Goal: Task Accomplishment & Management: Manage account settings

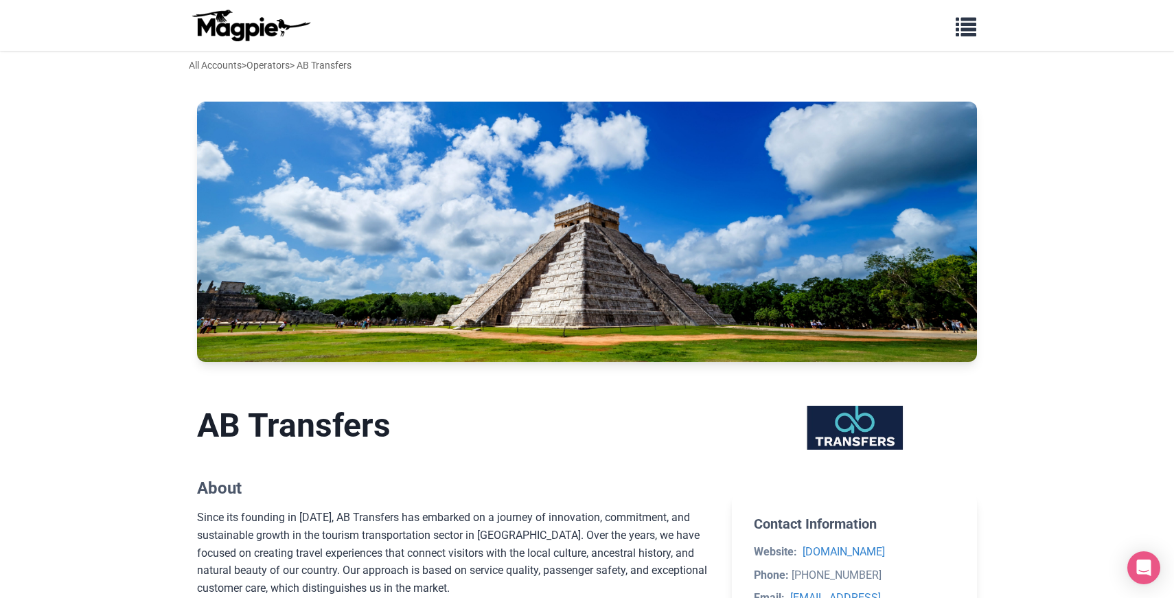
scroll to position [520, 0]
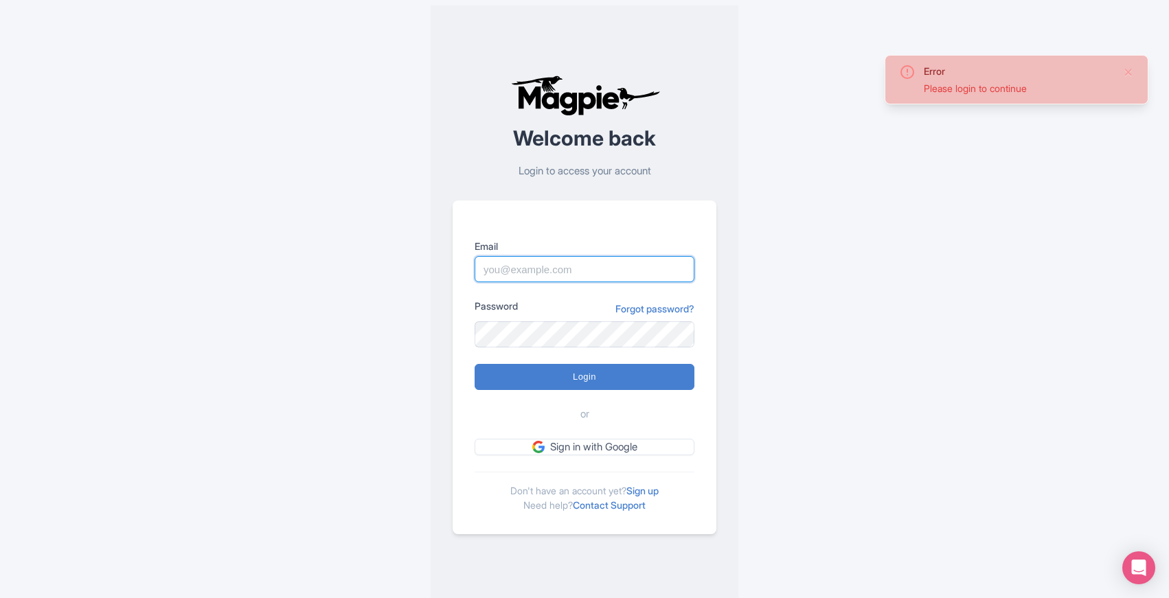
click at [593, 271] on input "Email" at bounding box center [584, 269] width 220 height 26
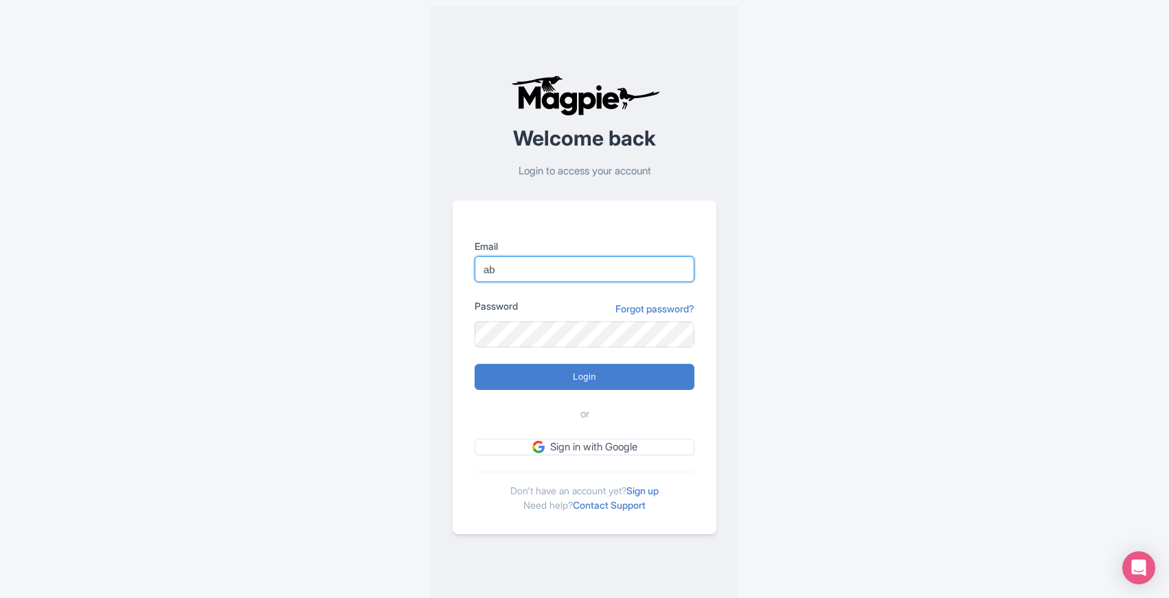
type input "abtransfers@abtransfers.mx"
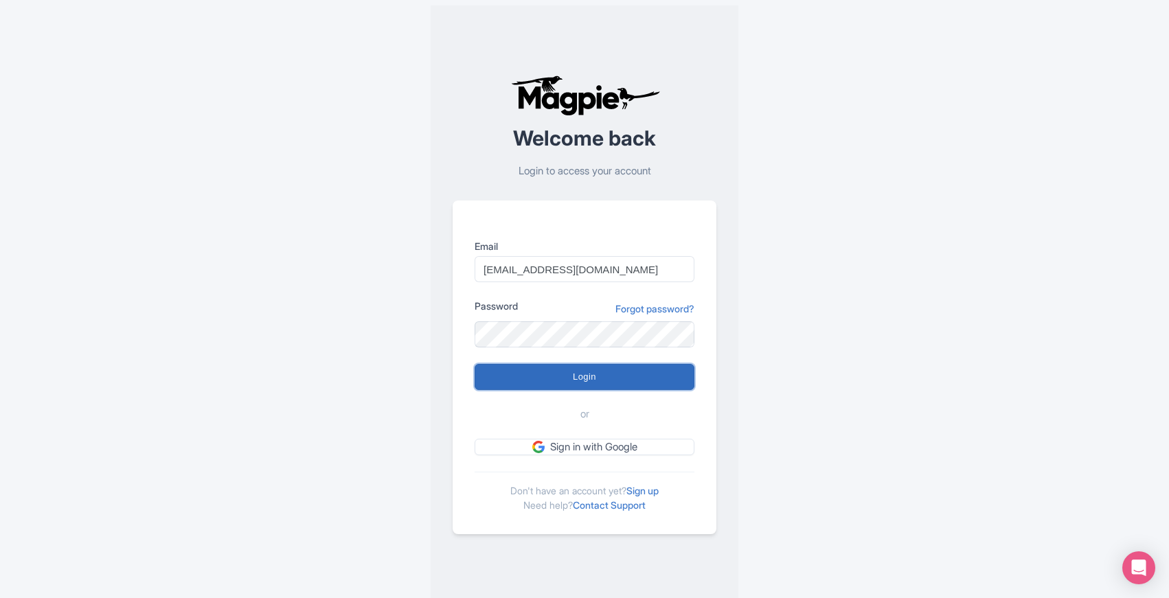
click at [584, 376] on input "Login" at bounding box center [584, 377] width 220 height 26
type input "Logging in..."
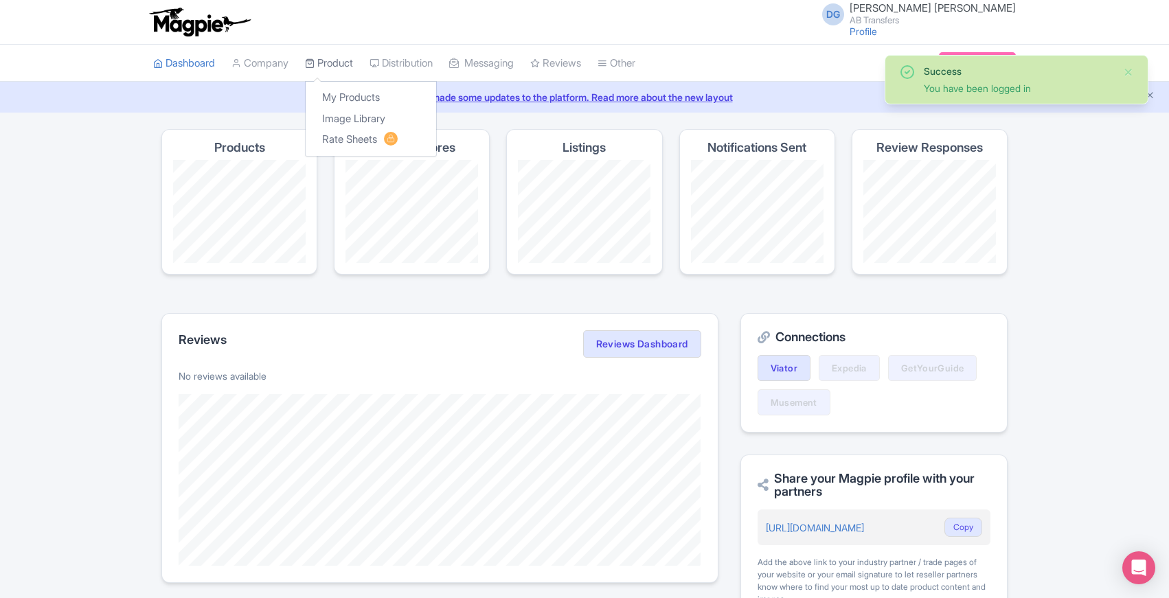
click at [338, 56] on link "Product" at bounding box center [329, 64] width 48 height 38
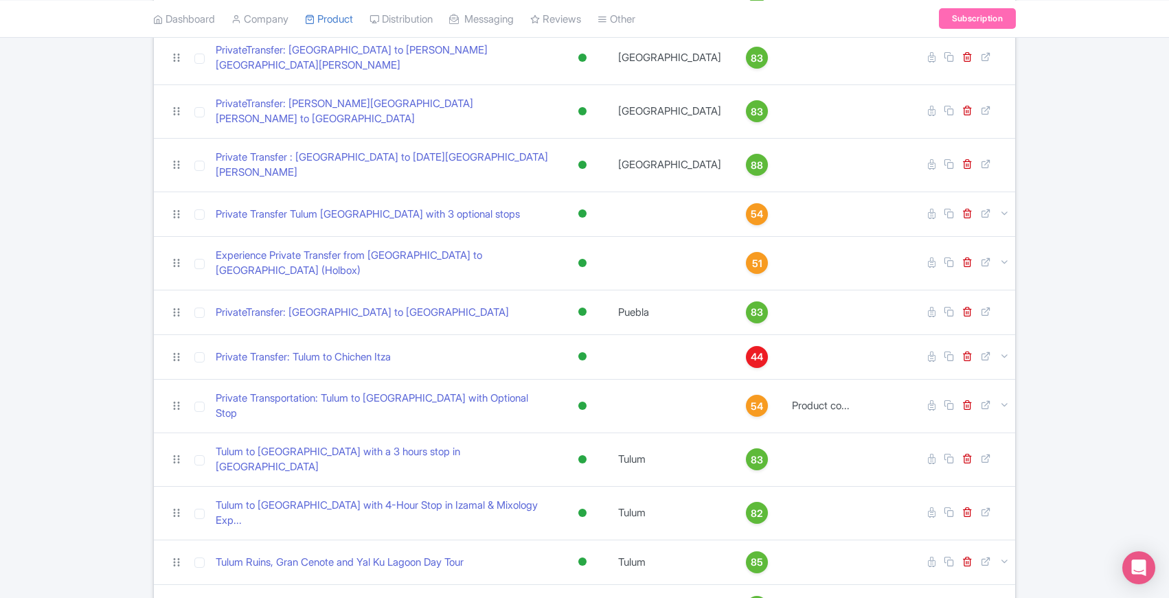
scroll to position [555, 0]
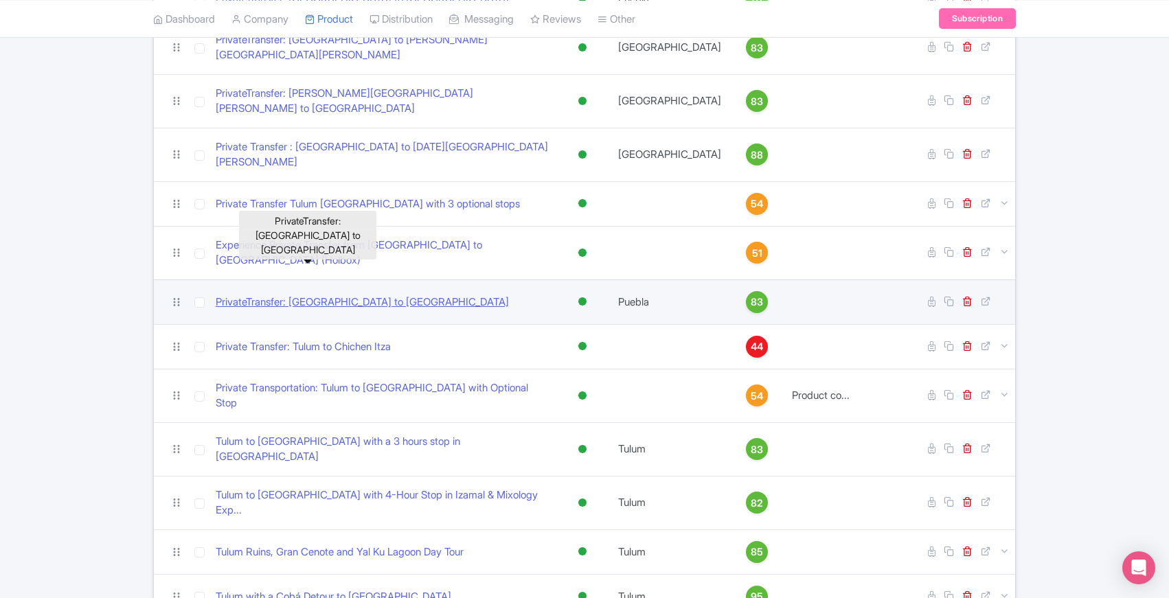
click at [286, 295] on link "PrivateTransfer: [GEOGRAPHIC_DATA] to [GEOGRAPHIC_DATA]" at bounding box center [362, 303] width 293 height 16
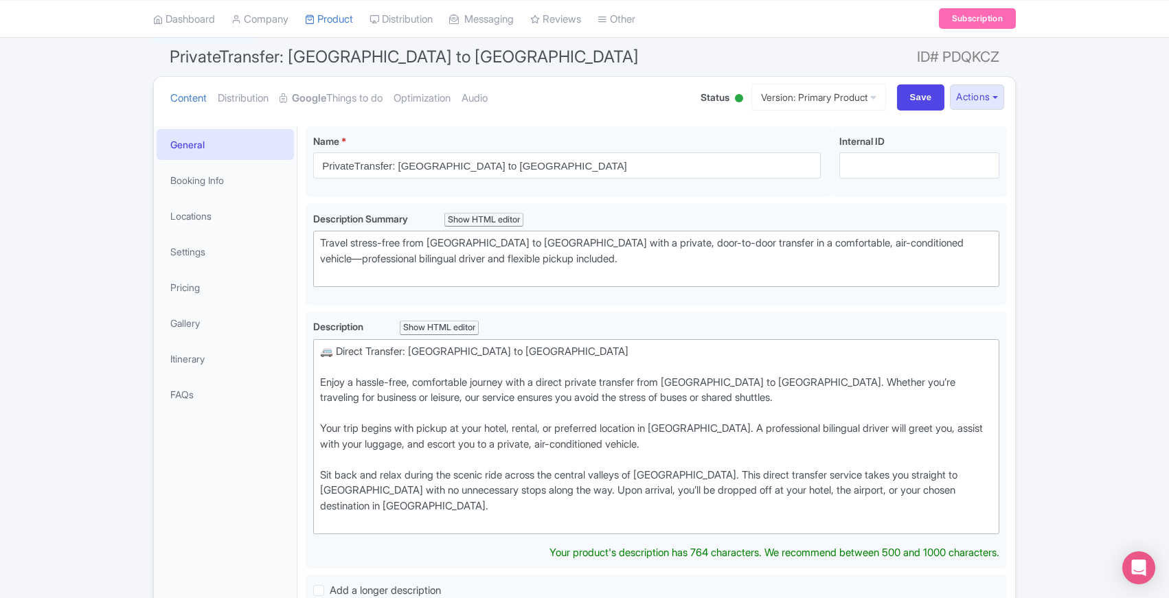
scroll to position [126, 0]
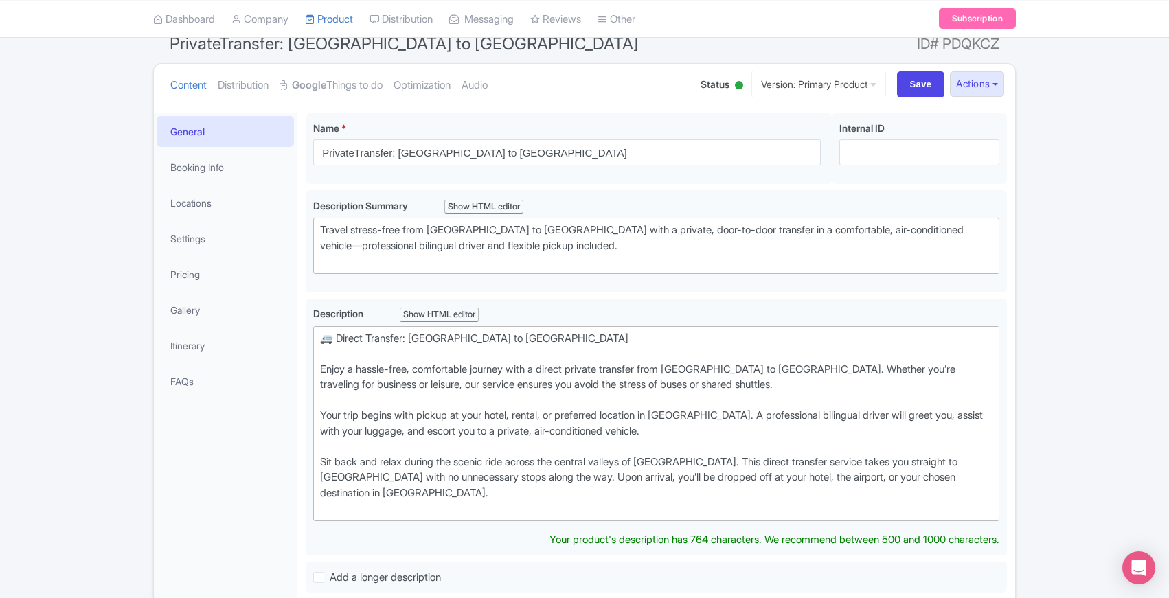
click at [95, 549] on div "← Back to Products PrivateTransfer: [GEOGRAPHIC_DATA] to [GEOGRAPHIC_DATA] ID# …" at bounding box center [584, 590] width 1169 height 1175
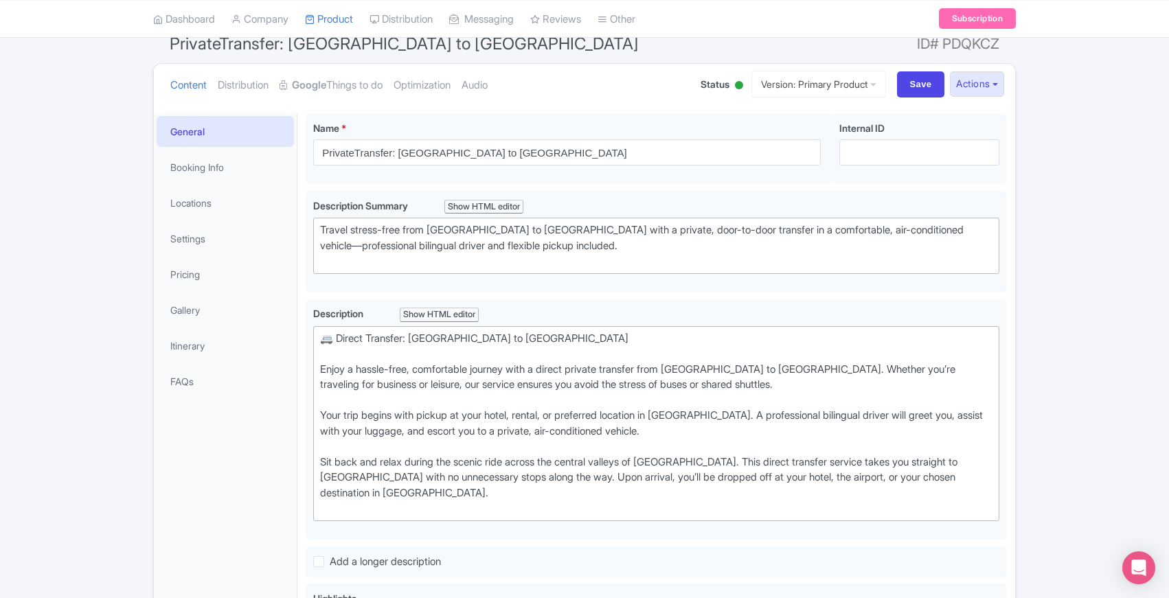
click at [84, 565] on div "← Back to Products PrivateTransfer: [GEOGRAPHIC_DATA] to [GEOGRAPHIC_DATA] ID# …" at bounding box center [584, 583] width 1169 height 1160
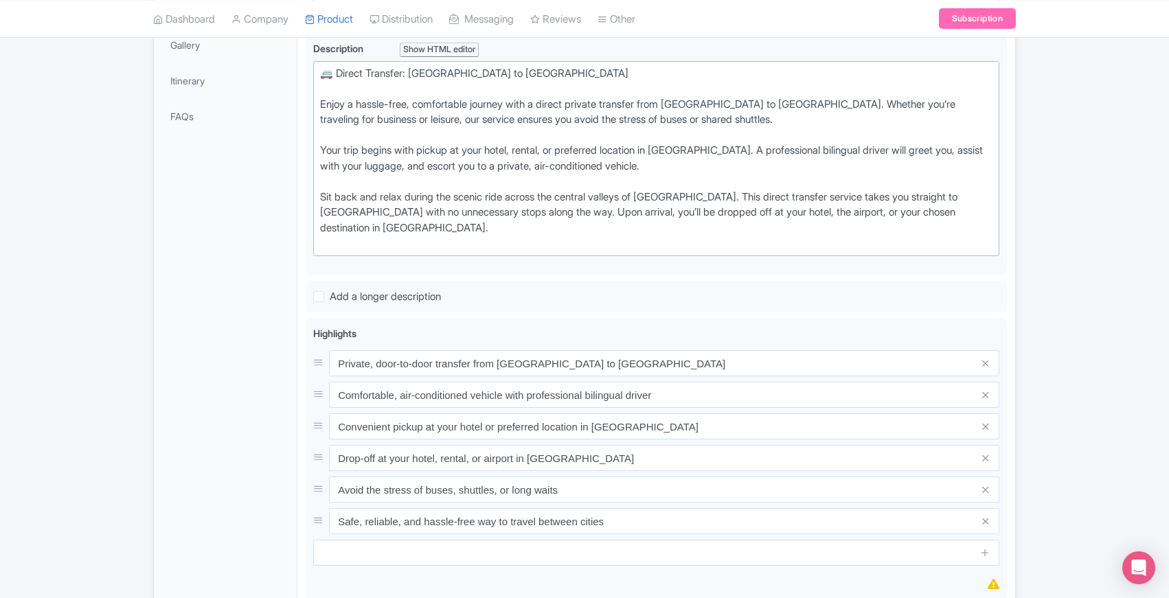
scroll to position [405, 0]
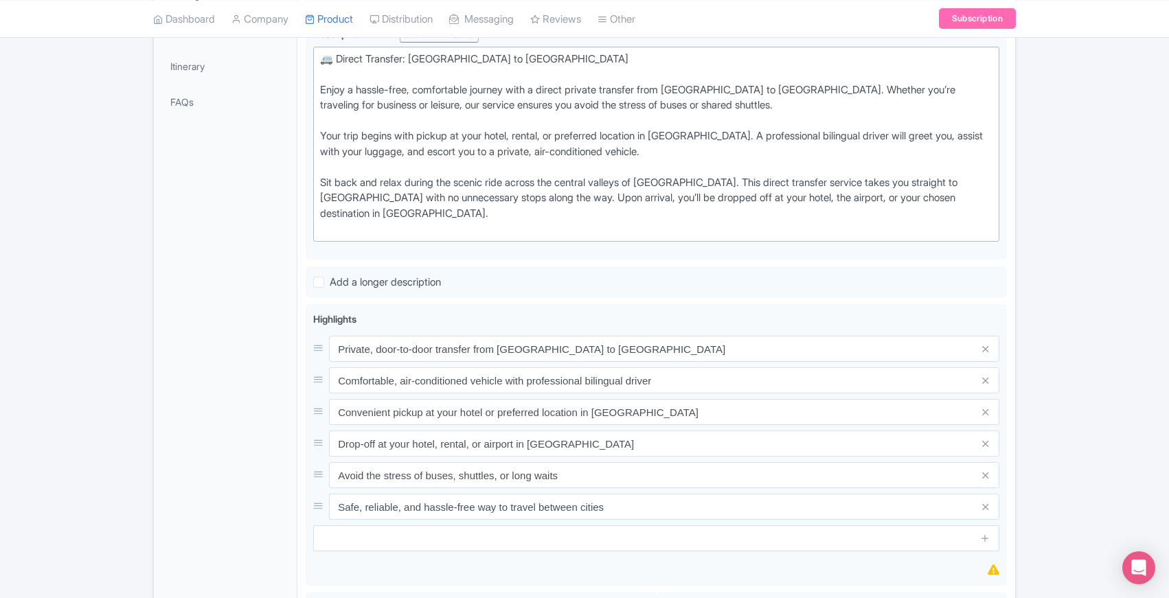
click at [92, 309] on div "← Back to Products PrivateTransfer: [GEOGRAPHIC_DATA] to [GEOGRAPHIC_DATA] ID# …" at bounding box center [584, 304] width 1169 height 1160
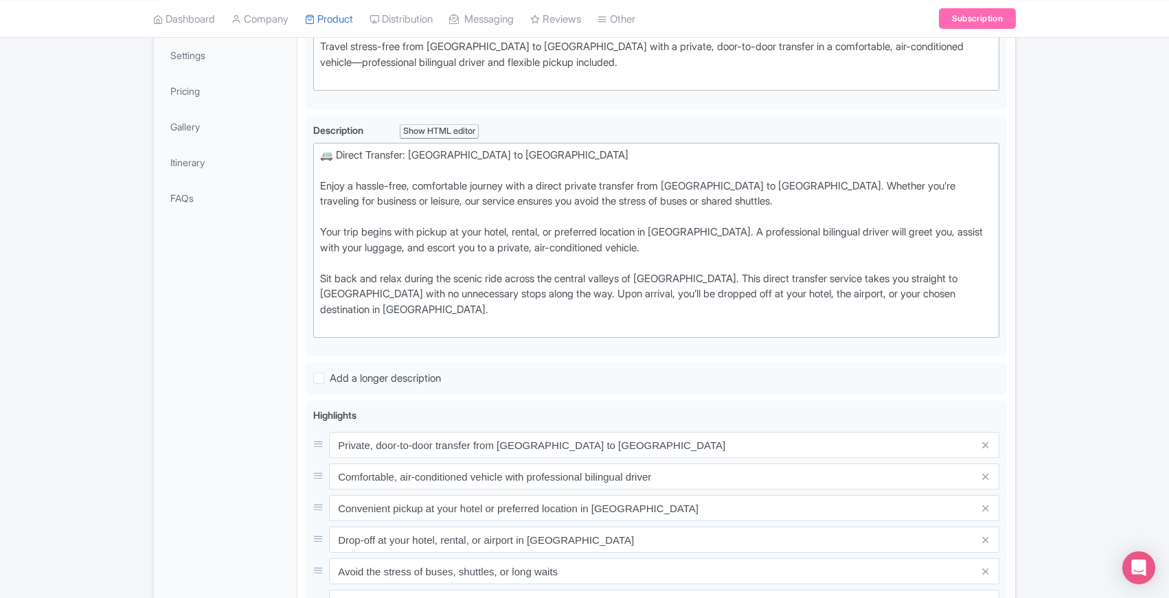
scroll to position [0, 0]
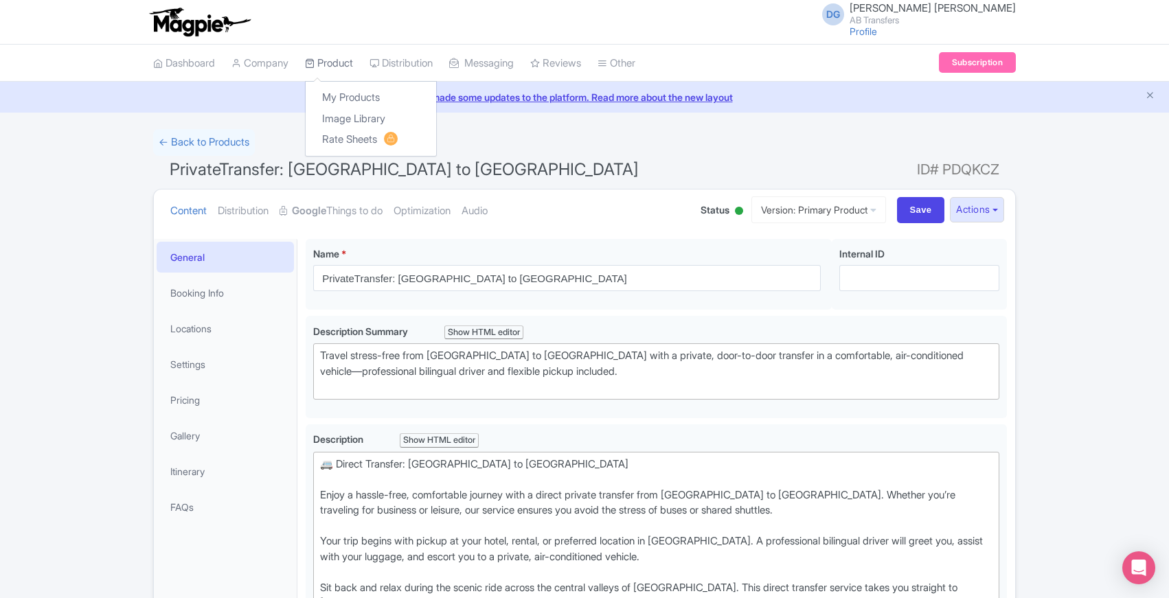
click at [322, 62] on link "Product" at bounding box center [329, 64] width 48 height 38
